Goal: Information Seeking & Learning: Learn about a topic

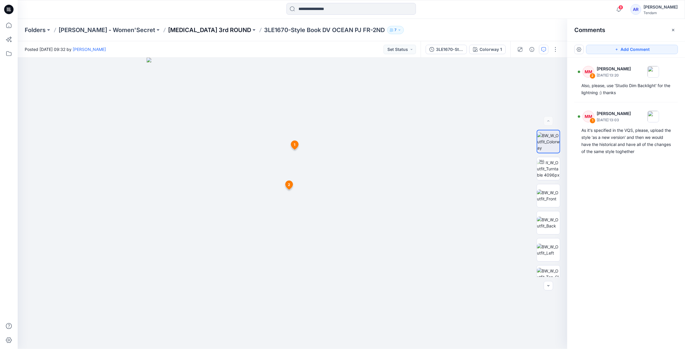
click at [175, 31] on p "[MEDICAL_DATA] 3rd ROUND" at bounding box center [209, 30] width 83 height 8
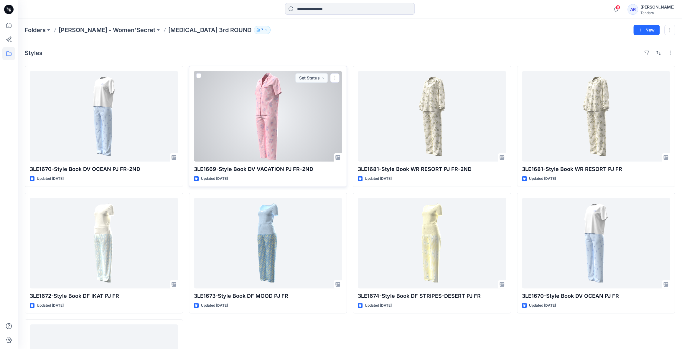
click at [264, 127] on div at bounding box center [268, 116] width 148 height 91
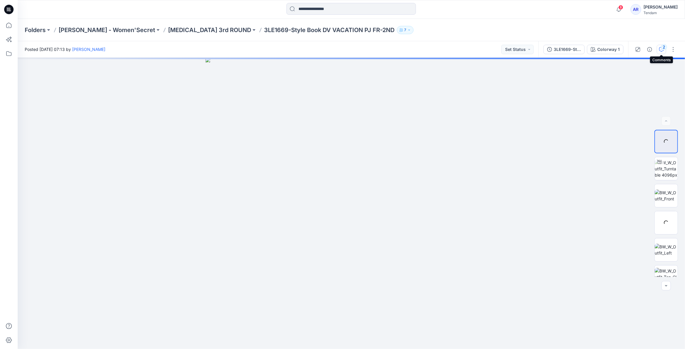
click at [661, 50] on icon "button" at bounding box center [662, 49] width 5 height 5
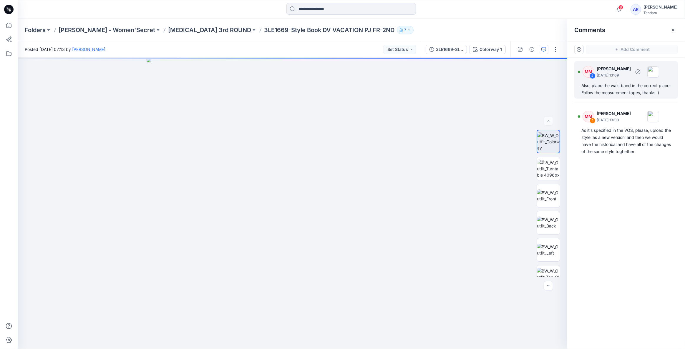
click at [616, 77] on p "[DATE] 13:09" at bounding box center [614, 75] width 34 height 6
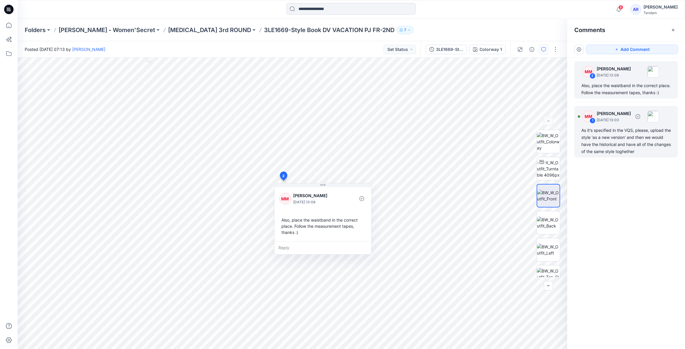
click at [646, 136] on div "As it's specified in the VQS, please, upload the style 'as a new version' and t…" at bounding box center [627, 141] width 90 height 28
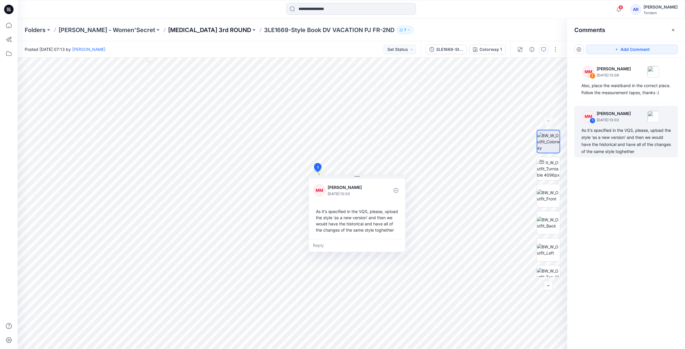
click at [168, 27] on p "[MEDICAL_DATA] 3rd ROUND" at bounding box center [209, 30] width 83 height 8
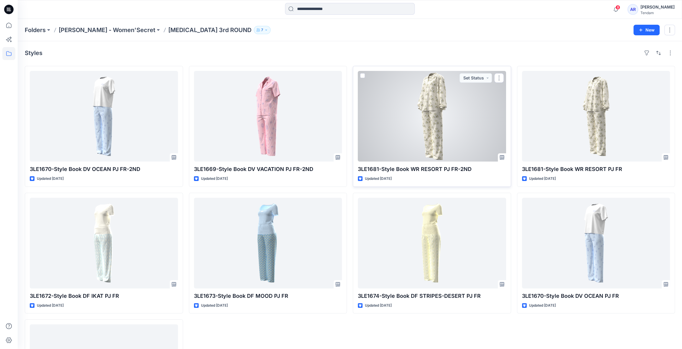
click at [396, 116] on div at bounding box center [432, 116] width 148 height 91
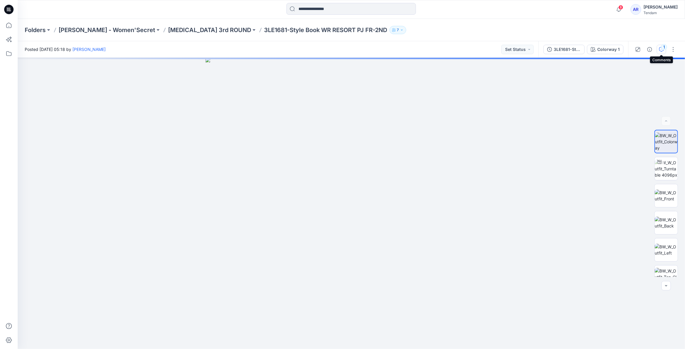
click at [663, 45] on div "1" at bounding box center [665, 47] width 6 height 6
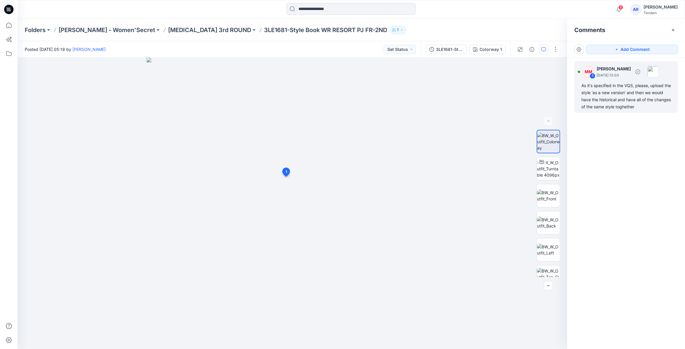
click at [605, 104] on div "As it's specified in the VQS, please, upload the style 'as a new version' and t…" at bounding box center [627, 96] width 90 height 28
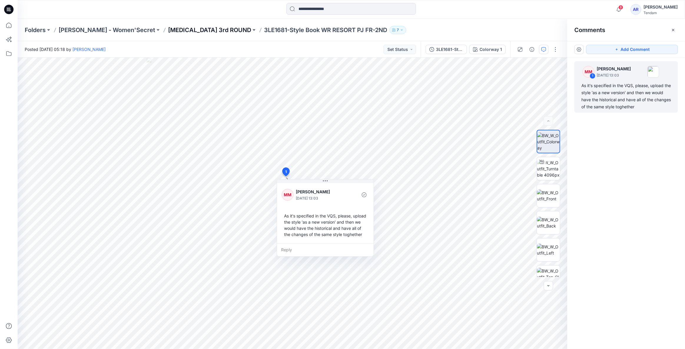
click at [168, 30] on p "[MEDICAL_DATA] 3rd ROUND" at bounding box center [209, 30] width 83 height 8
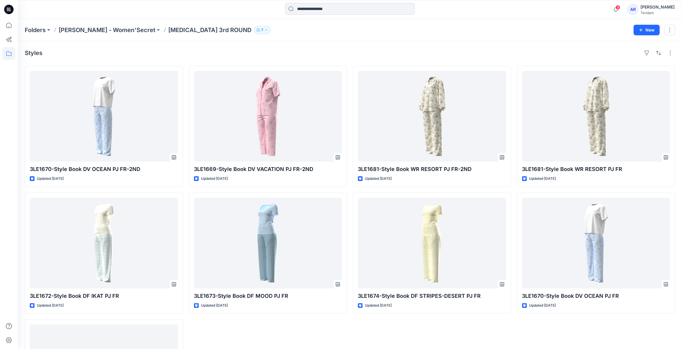
click at [72, 15] on div at bounding box center [101, 9] width 166 height 13
click at [60, 19] on div "8 Notifications AR [PERSON_NAME] mentioned you in a comment on 3LE1428-Style Bo…" at bounding box center [350, 9] width 664 height 19
drag, startPoint x: 22, startPoint y: 28, endPoint x: 201, endPoint y: 50, distance: 181.1
click at [201, 50] on div "Styles" at bounding box center [350, 52] width 650 height 9
